Goal: Entertainment & Leisure: Consume media (video, audio)

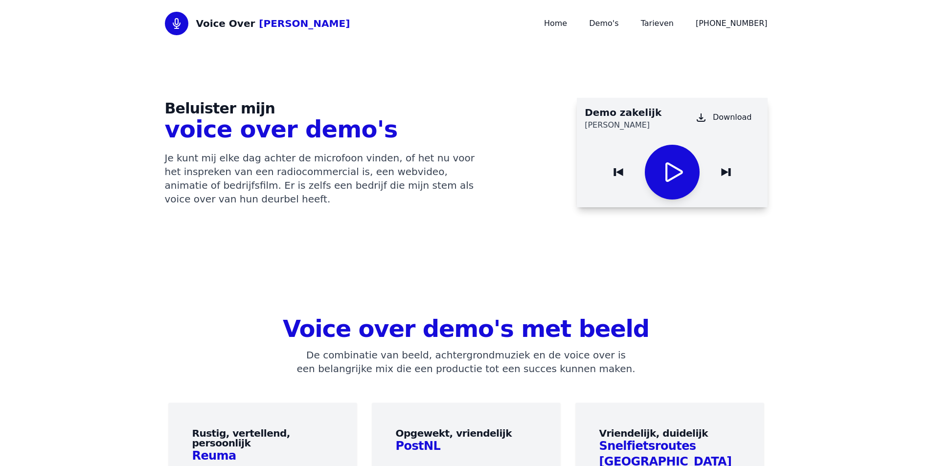
click at [668, 173] on icon "Play / Pause" at bounding box center [672, 171] width 23 height 23
click at [667, 171] on icon "Play / Pause" at bounding box center [672, 171] width 23 height 23
click at [667, 171] on icon "Play / Pause" at bounding box center [674, 172] width 18 height 20
click at [619, 21] on link "Demo's" at bounding box center [603, 23] width 29 height 9
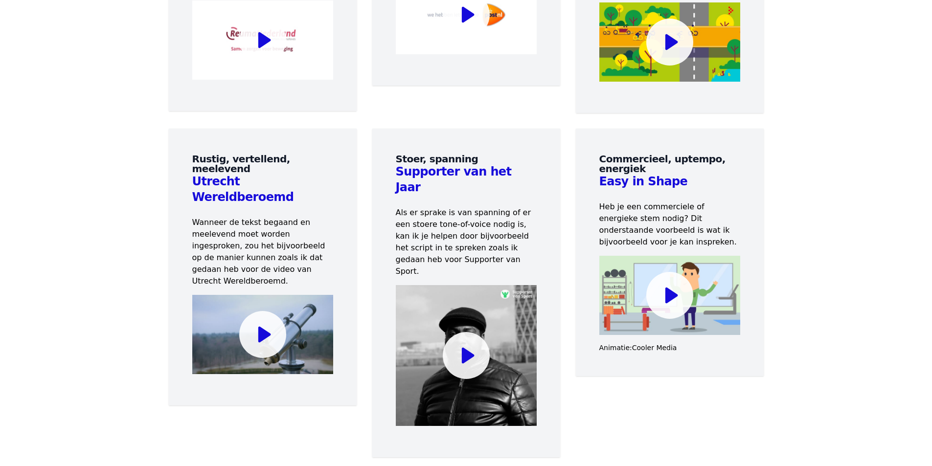
scroll to position [489, 0]
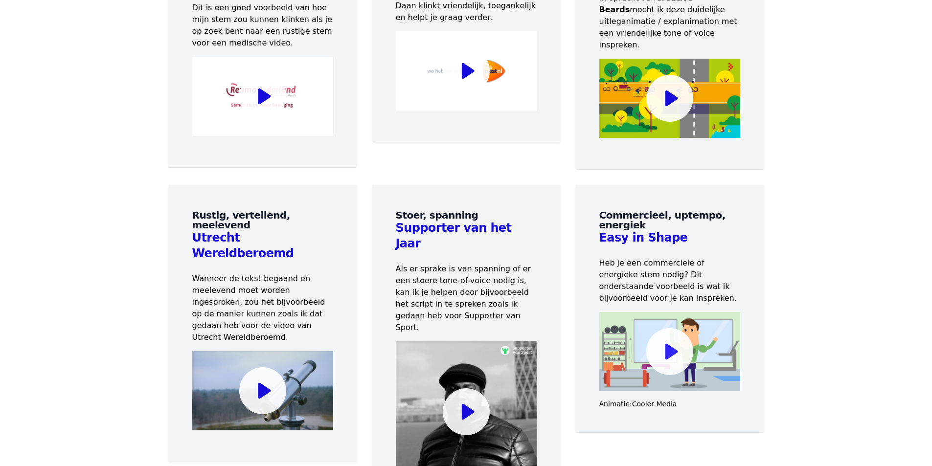
click at [668, 344] on icon at bounding box center [671, 352] width 13 height 16
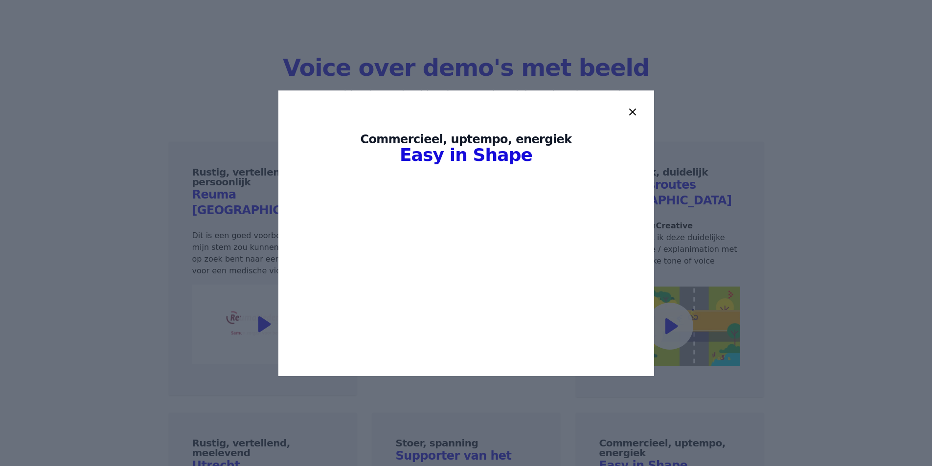
scroll to position [196, 0]
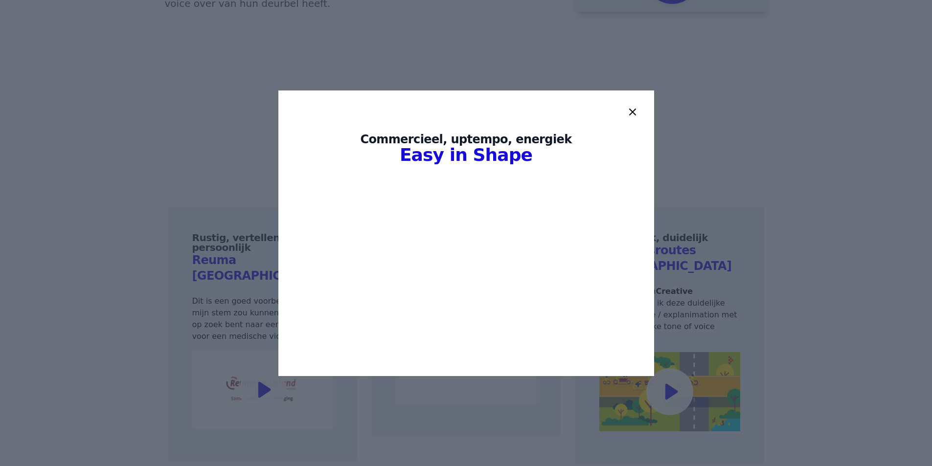
click at [637, 112] on icon at bounding box center [633, 112] width 12 height 12
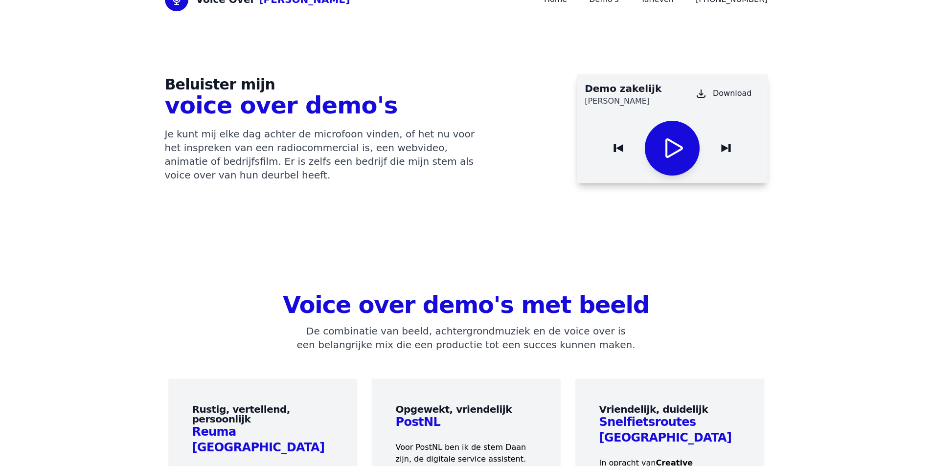
scroll to position [0, 0]
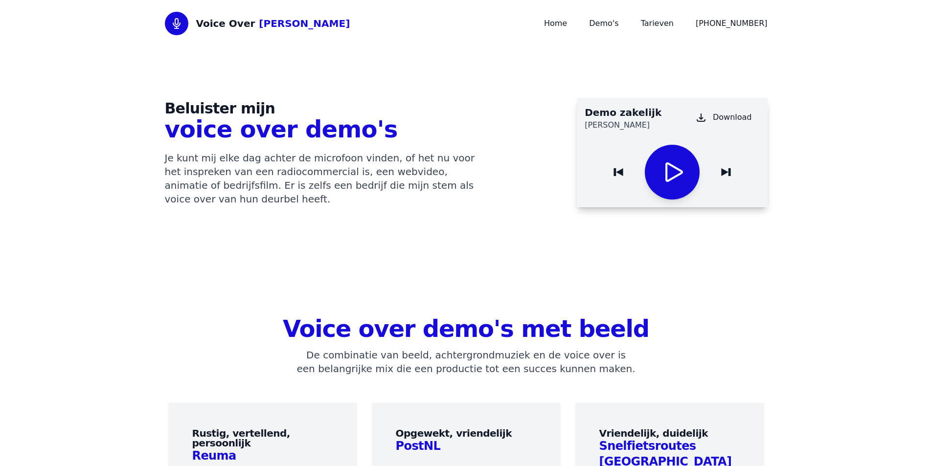
click at [683, 169] on icon "Play / Pause" at bounding box center [672, 171] width 23 height 23
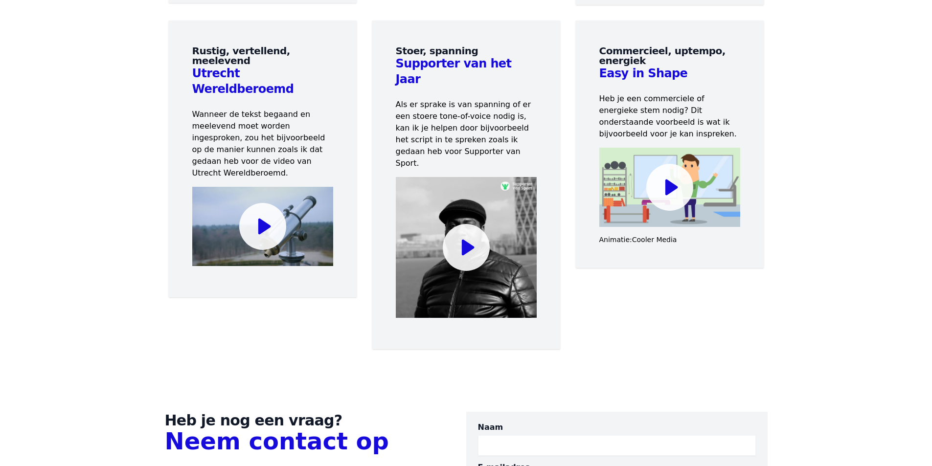
scroll to position [685, 0]
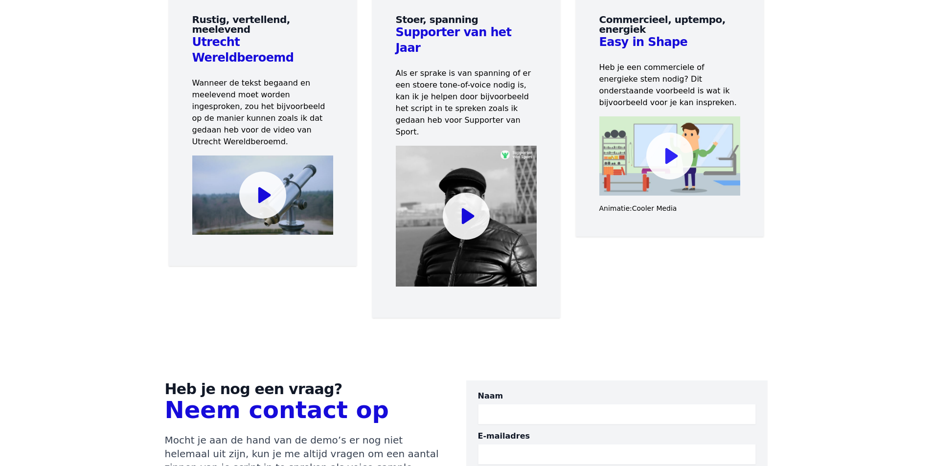
click at [667, 148] on icon at bounding box center [671, 156] width 13 height 16
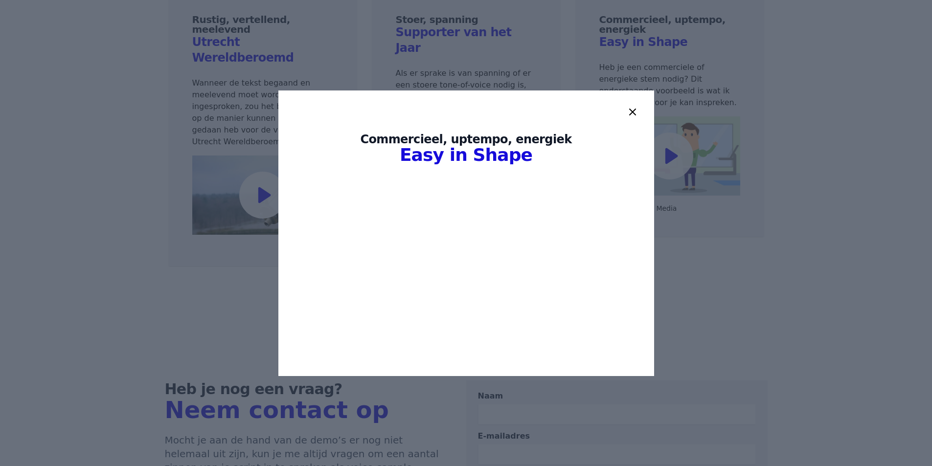
click at [632, 112] on icon at bounding box center [633, 112] width 6 height 6
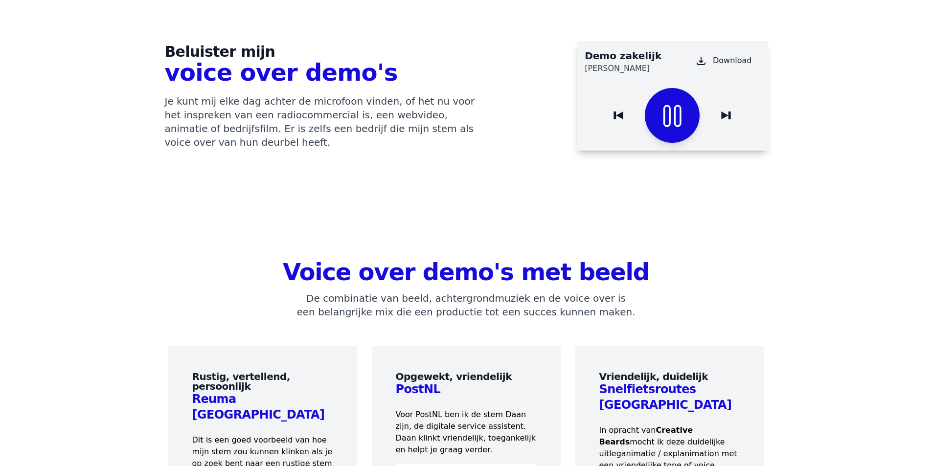
scroll to position [0, 0]
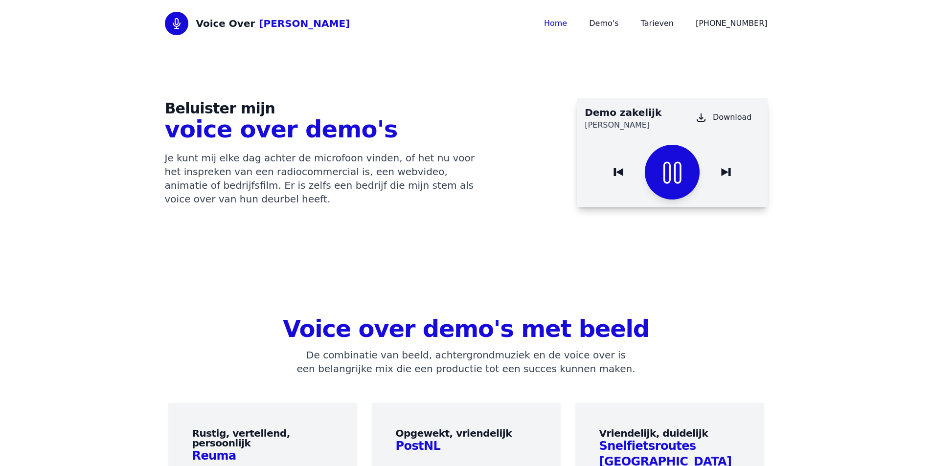
click at [567, 24] on link "Home" at bounding box center [555, 23] width 23 height 9
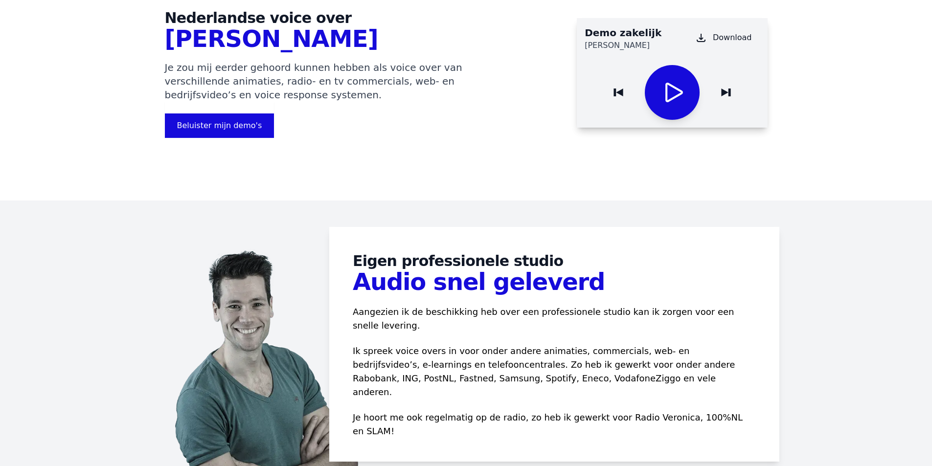
scroll to position [98, 0]
